Goal: Task Accomplishment & Management: Use online tool/utility

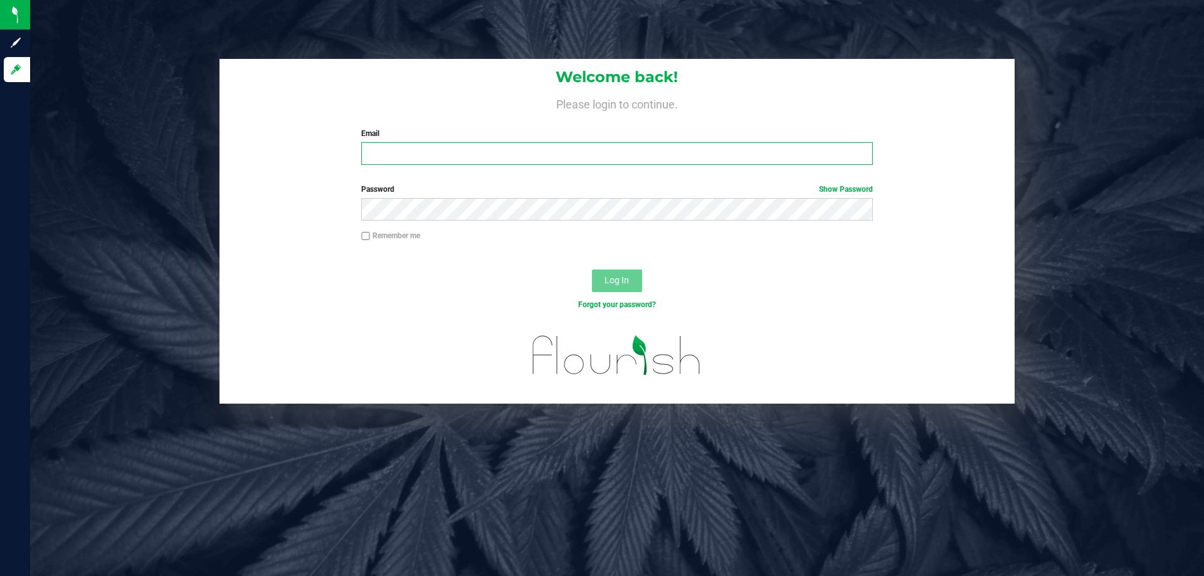
click at [460, 160] on input "Email" at bounding box center [616, 153] width 511 height 23
type input "anpotignano@liveparallel.com"
click at [458, 221] on div "Password Show Password" at bounding box center [616, 207] width 795 height 46
click at [592, 270] on button "Log In" at bounding box center [617, 281] width 50 height 23
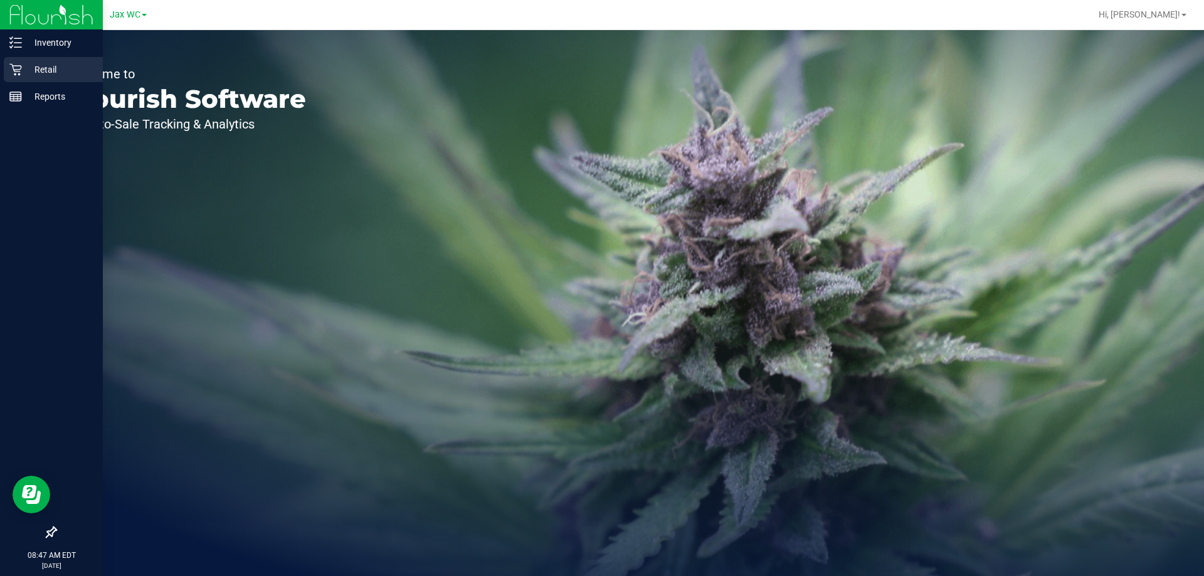
click at [13, 63] on div "Retail" at bounding box center [53, 69] width 99 height 25
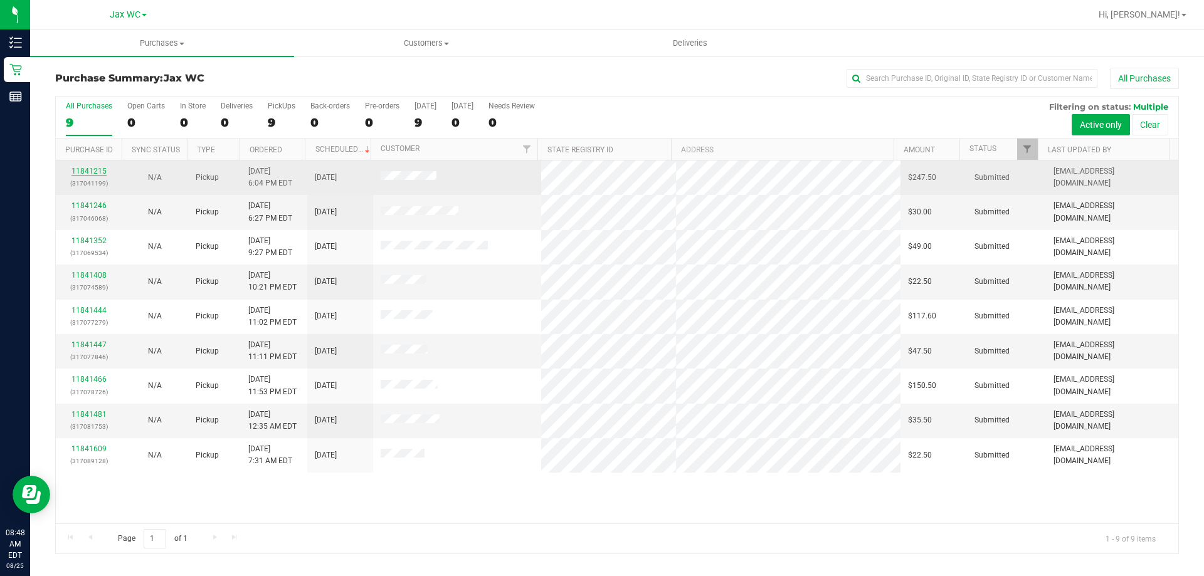
click at [86, 169] on link "11841215" at bounding box center [88, 171] width 35 height 9
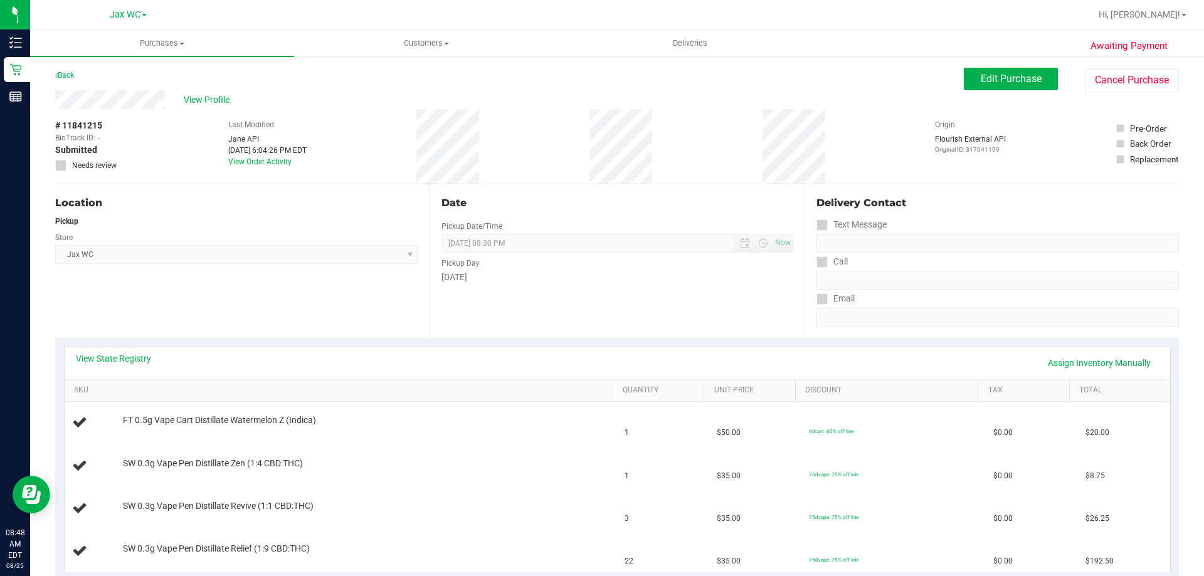
scroll to position [125, 0]
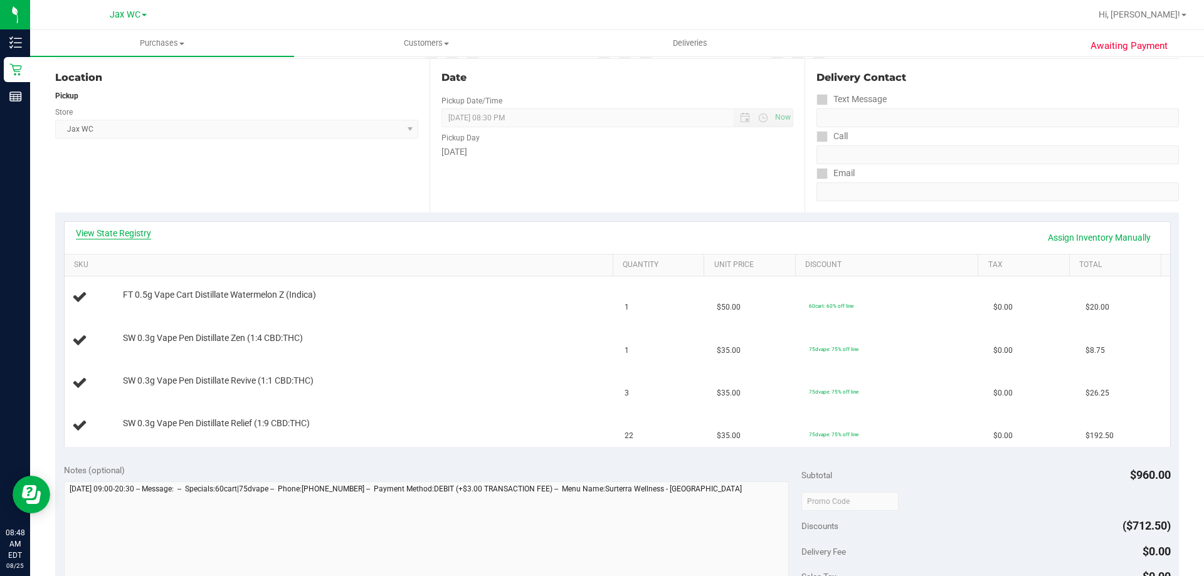
click at [133, 232] on link "View State Registry" at bounding box center [113, 233] width 75 height 13
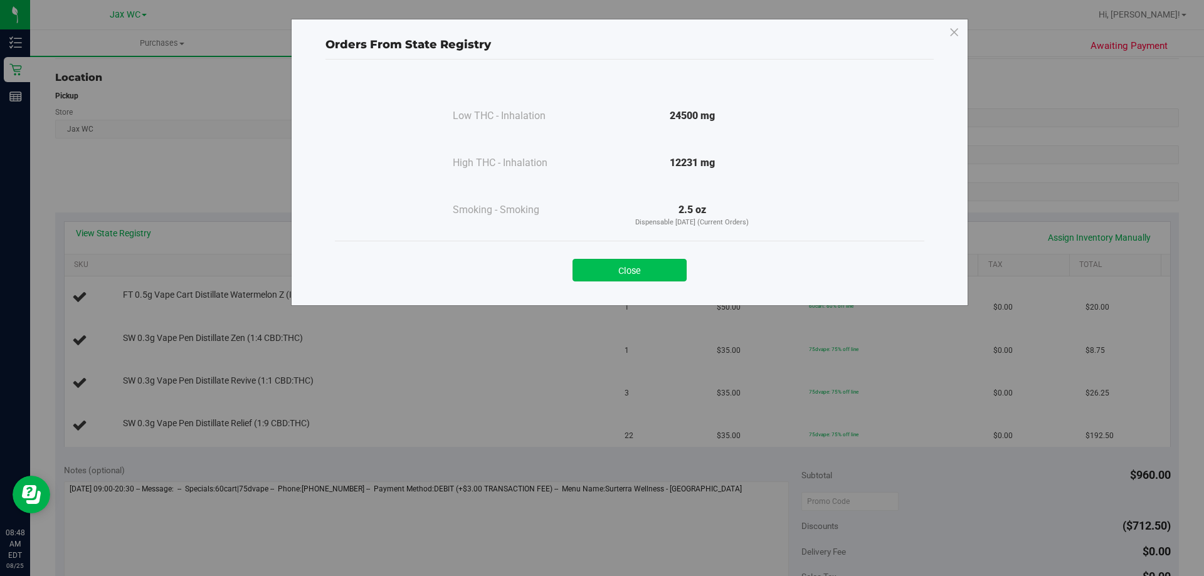
click at [636, 272] on button "Close" at bounding box center [630, 270] width 114 height 23
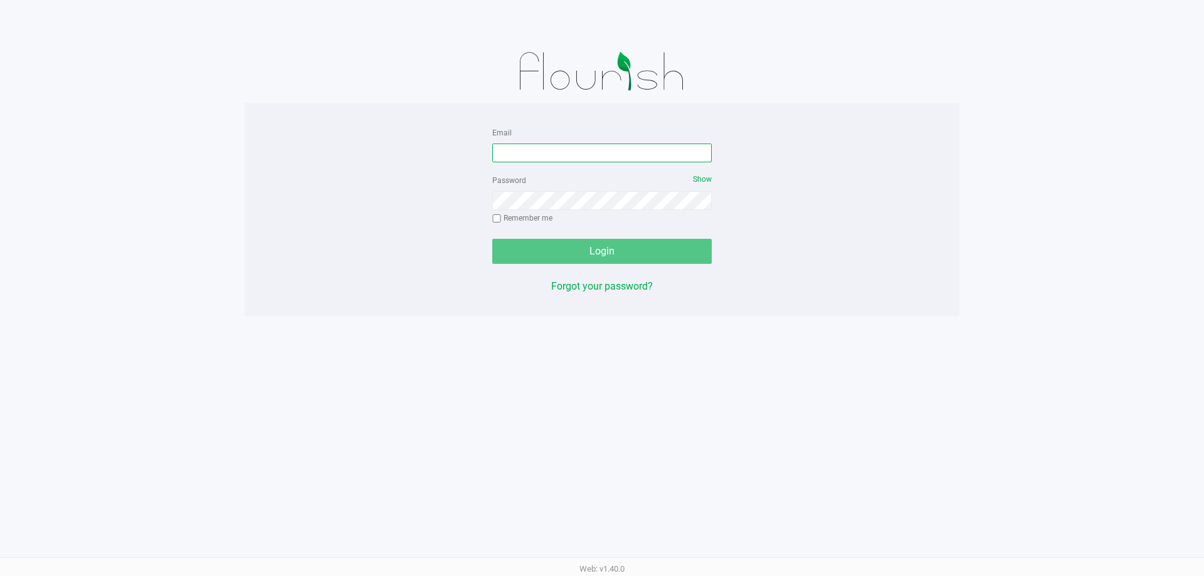
click at [621, 154] on input "Email" at bounding box center [601, 153] width 219 height 19
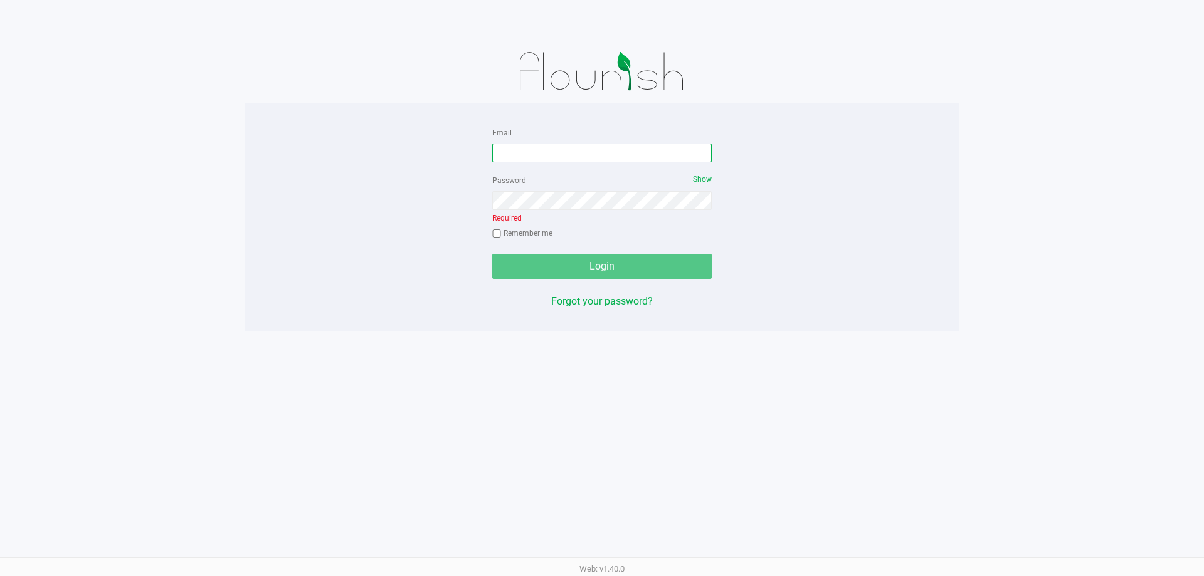
click at [576, 160] on input "Email" at bounding box center [601, 153] width 219 height 19
type input "[EMAIL_ADDRESS][DOMAIN_NAME]"
click at [492, 254] on button "Login" at bounding box center [601, 266] width 219 height 25
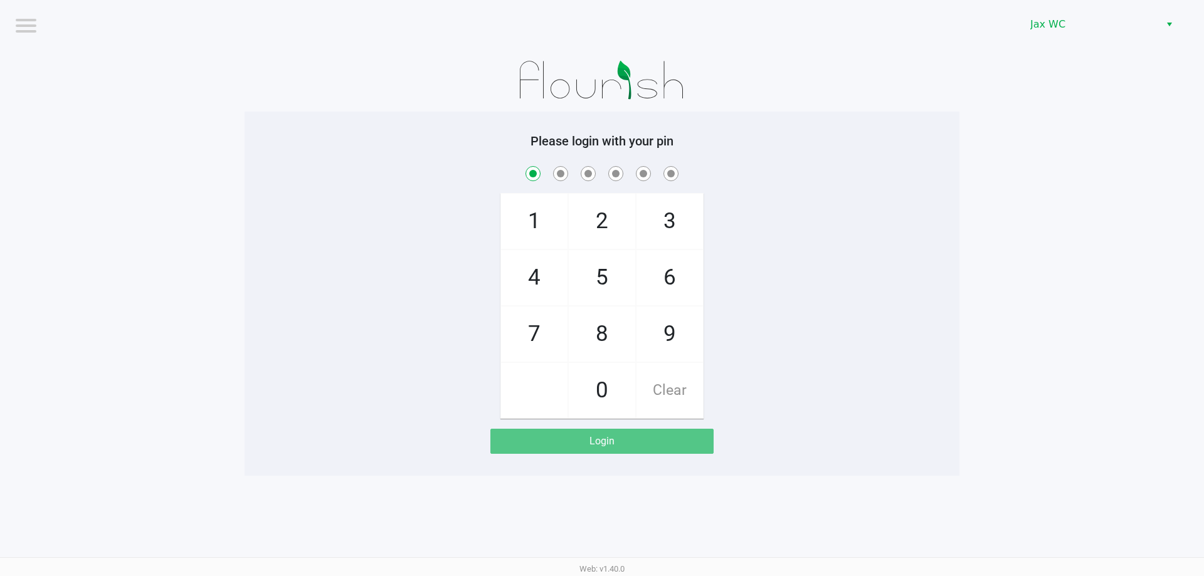
checkbox input "true"
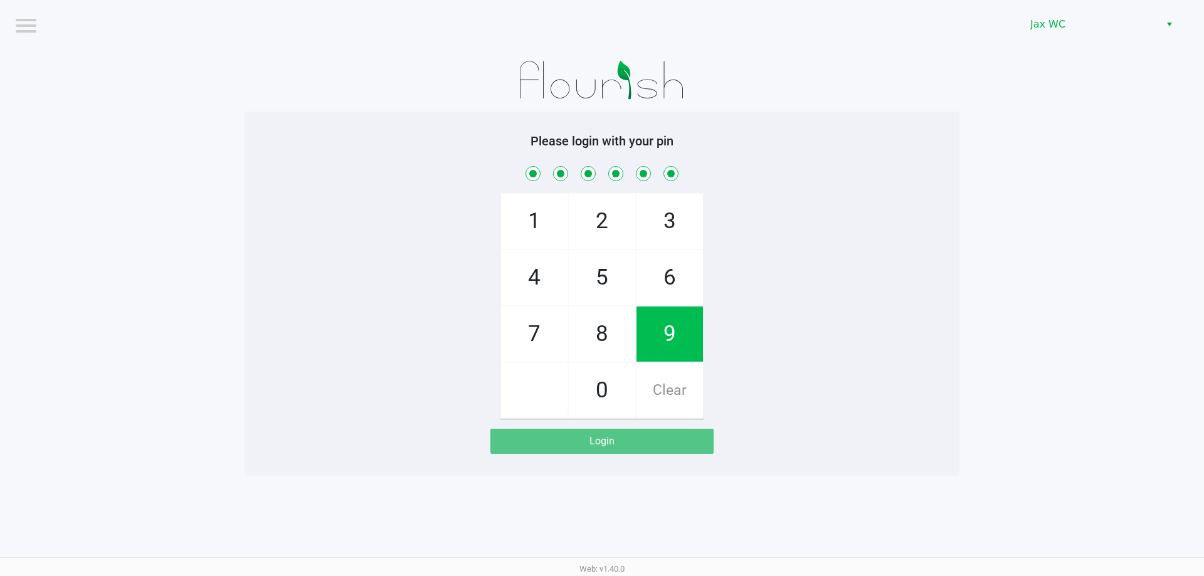
checkbox input "true"
